Goal: Transaction & Acquisition: Purchase product/service

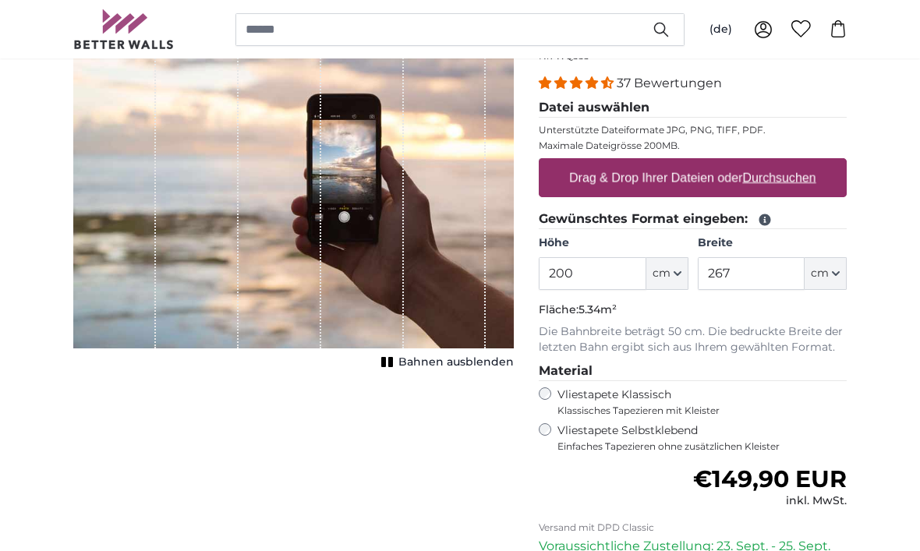
scroll to position [185, 0]
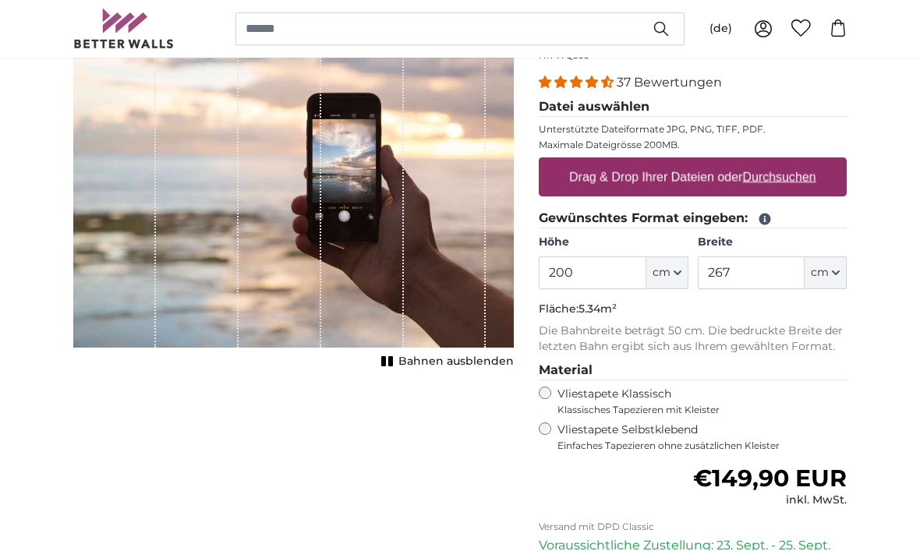
click at [662, 268] on span "cm" at bounding box center [661, 274] width 18 height 16
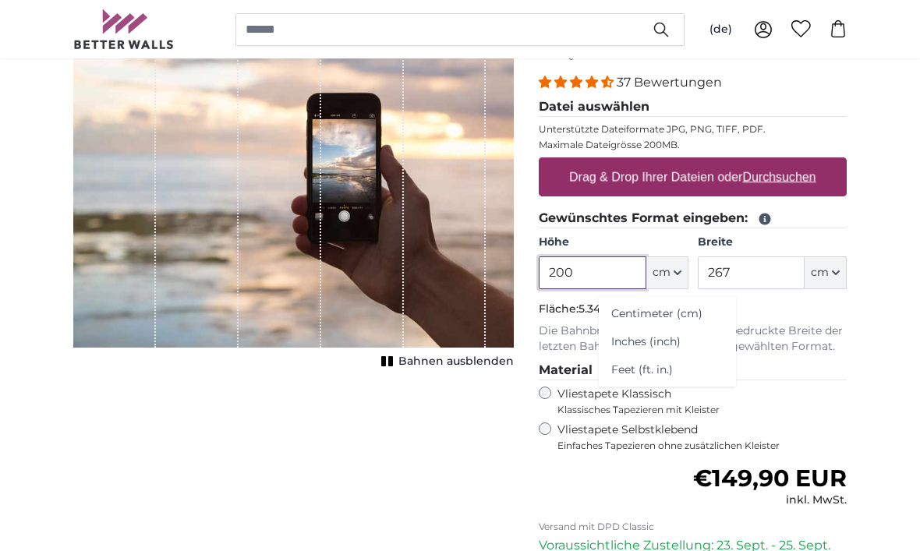
click at [599, 267] on input "200" at bounding box center [592, 272] width 107 height 33
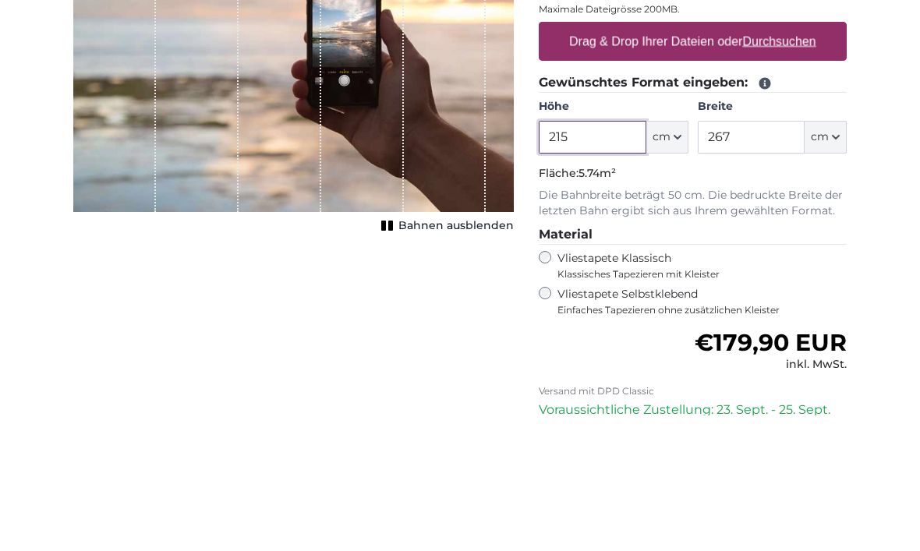
type input "215"
click at [758, 256] on input "267" at bounding box center [751, 272] width 107 height 33
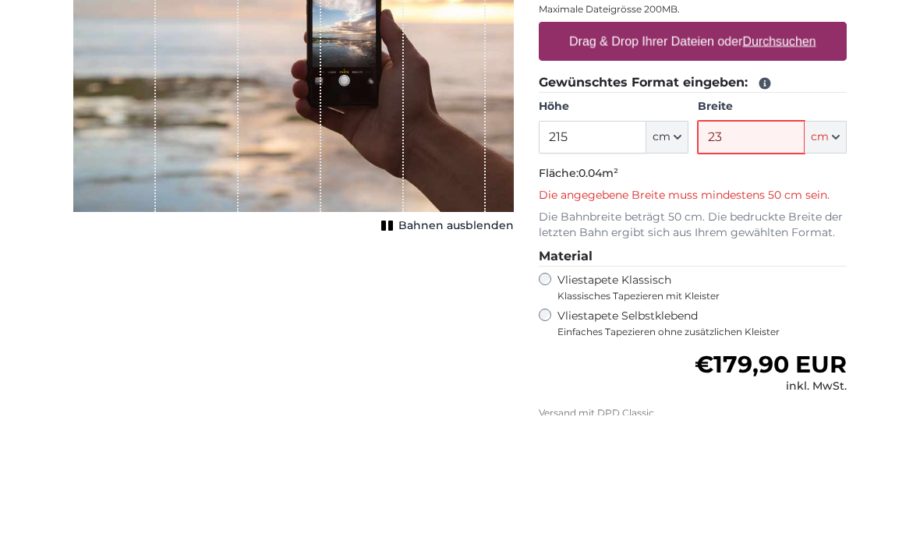
type input "2"
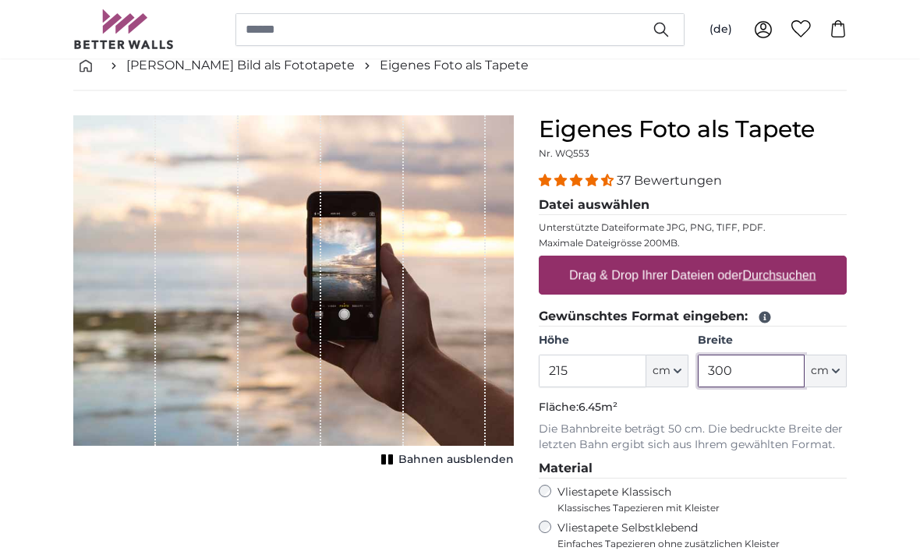
scroll to position [87, 0]
type input "300"
click at [794, 277] on u "Durchsuchen" at bounding box center [779, 274] width 73 height 13
click at [794, 260] on input "Drag & Drop Ihrer Dateien oder Durchsuchen" at bounding box center [693, 258] width 308 height 5
type input "**********"
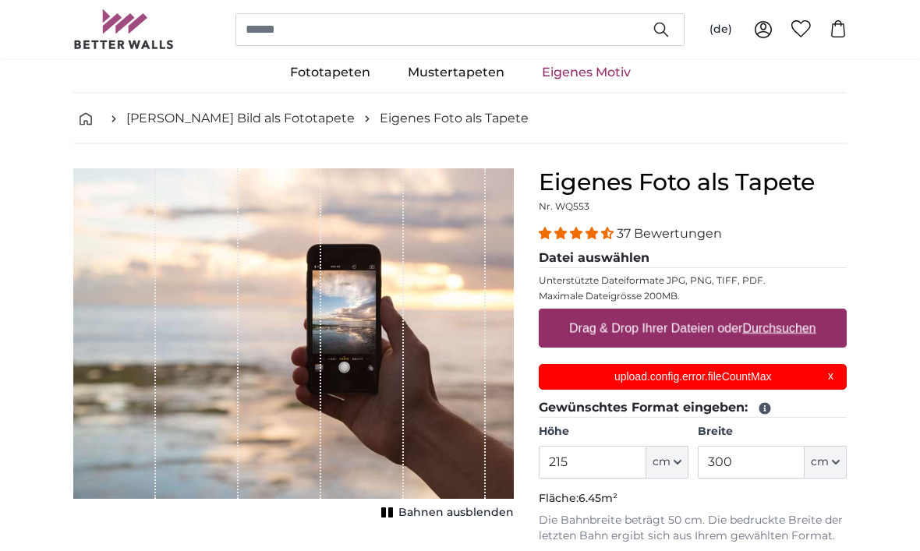
scroll to position [26, 0]
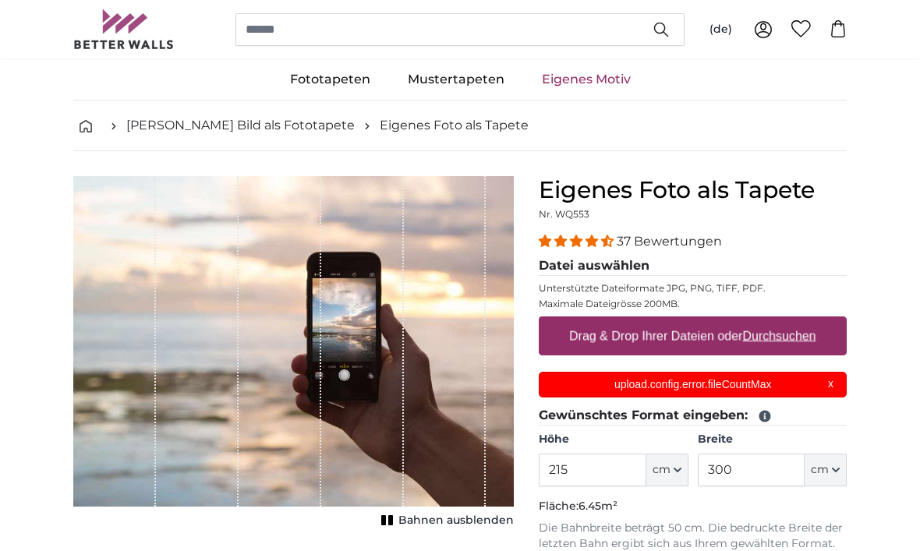
click at [783, 384] on p "upload.config.error.fileCountMax" at bounding box center [693, 384] width 288 height 16
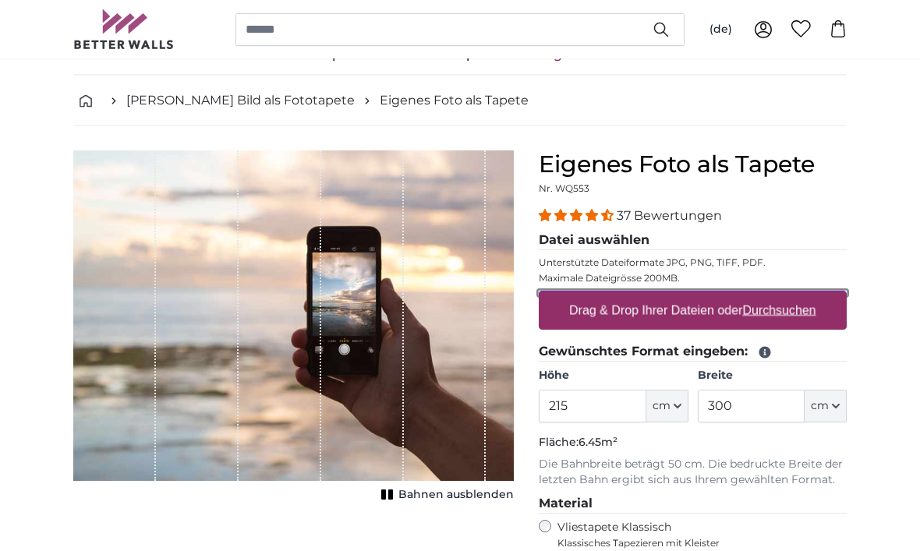
scroll to position [52, 0]
click at [772, 309] on u "Durchsuchen" at bounding box center [779, 309] width 73 height 13
click at [772, 295] on input "Drag & Drop Ihrer Dateien oder Durchsuchen" at bounding box center [693, 293] width 308 height 5
type input "**********"
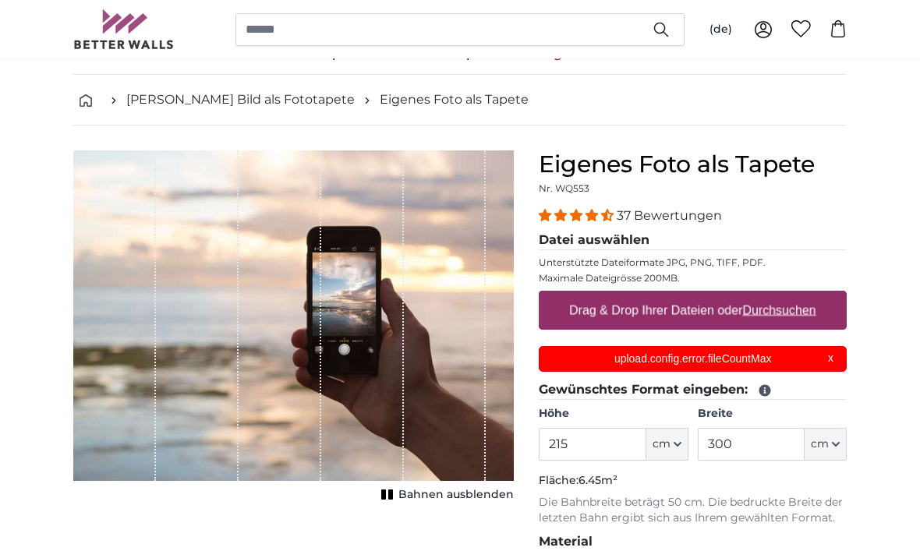
scroll to position [0, 0]
click at [820, 352] on p "upload.config.error.fileCountMax" at bounding box center [693, 359] width 288 height 16
